Goal: Find specific page/section: Find specific page/section

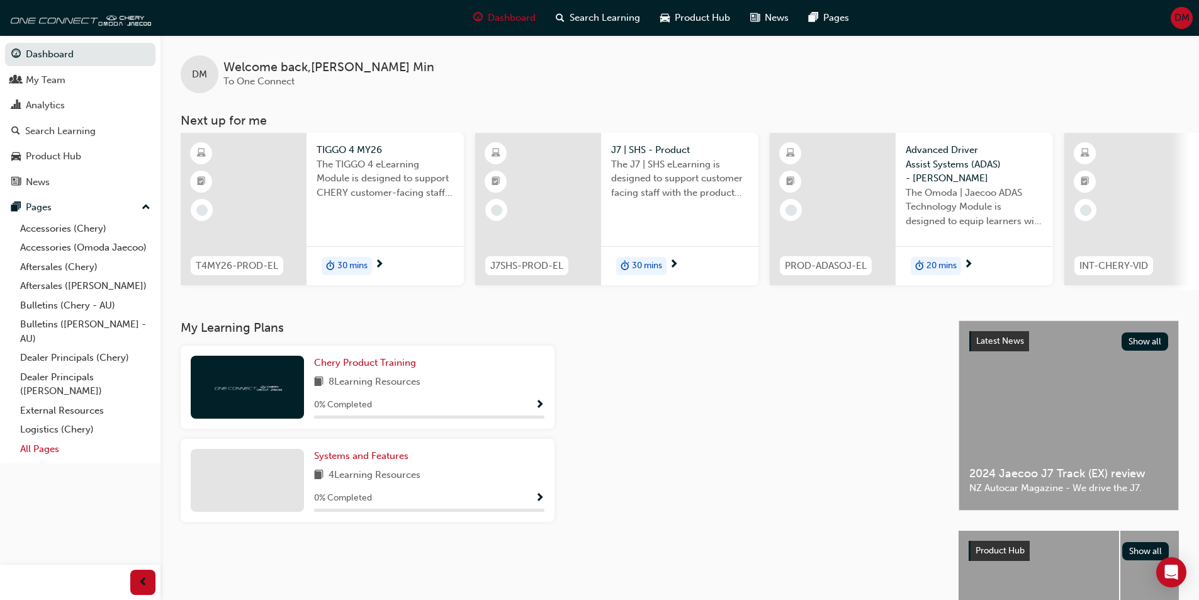
click at [37, 448] on link "All Pages" at bounding box center [85, 449] width 140 height 20
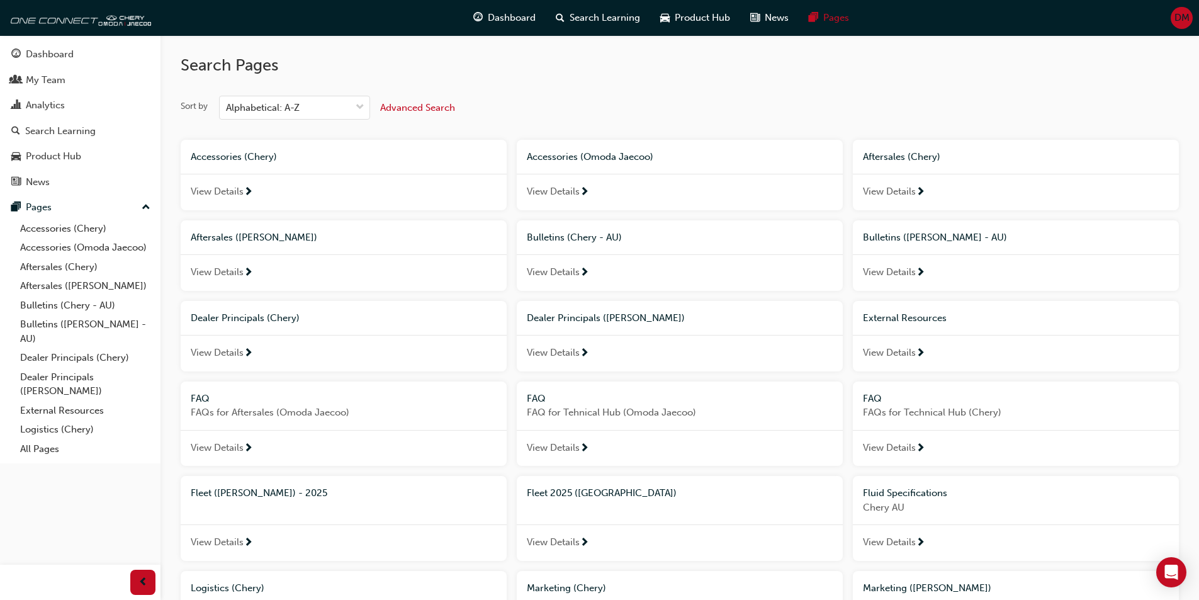
click at [309, 493] on span "Fleet ([PERSON_NAME]) - 2025" at bounding box center [259, 492] width 137 height 11
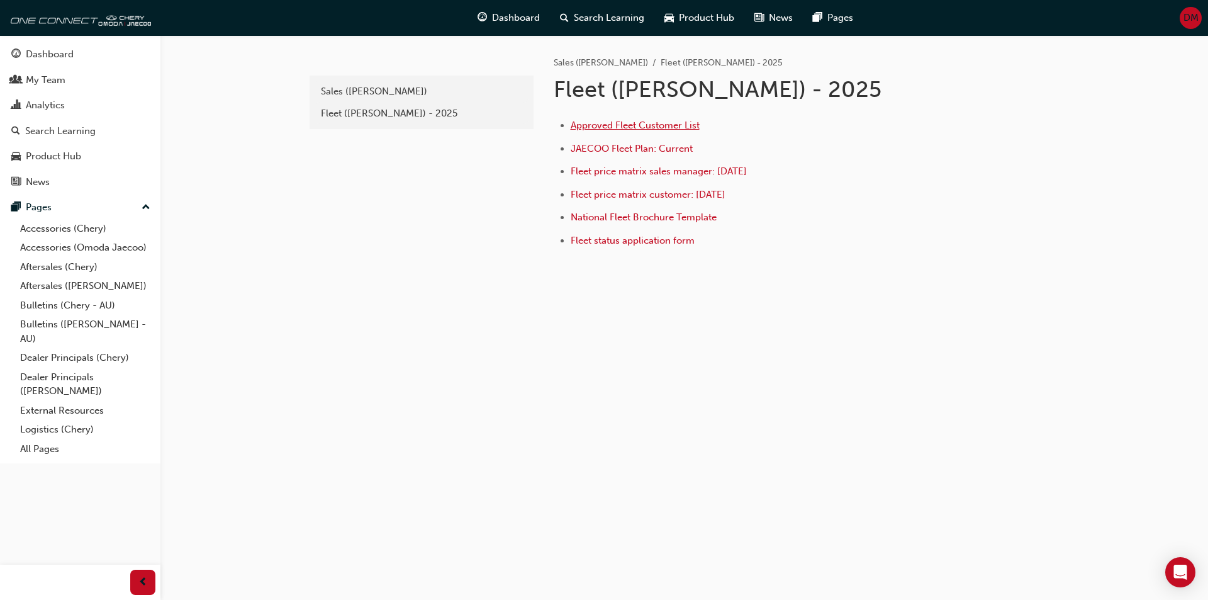
click at [689, 126] on span "Approved Fleet Customer List" at bounding box center [635, 125] width 129 height 11
